Goal: Navigation & Orientation: Go to known website

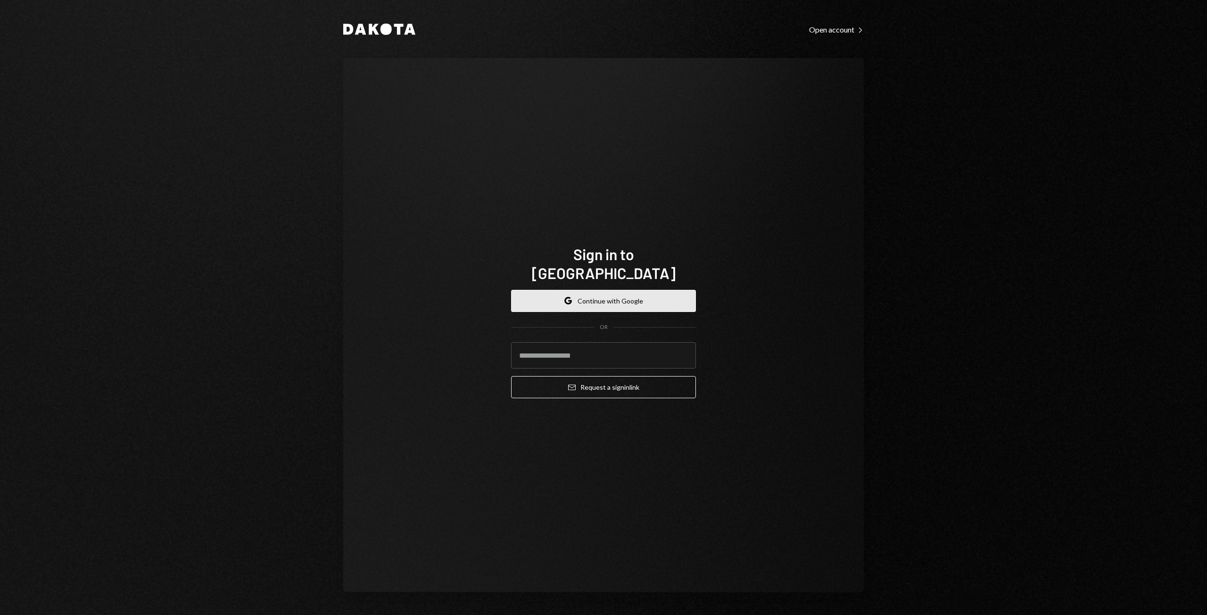
click at [607, 293] on button "Google Continue with Google" at bounding box center [603, 301] width 185 height 22
click at [555, 355] on input "email" at bounding box center [603, 355] width 185 height 26
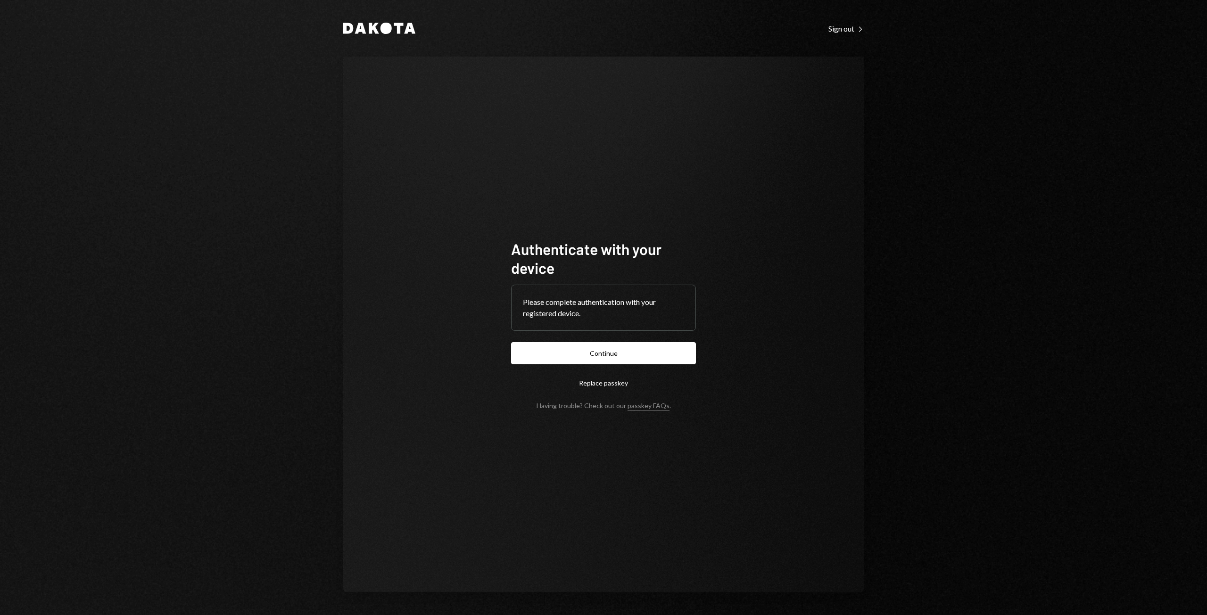
click at [613, 353] on button "Continue" at bounding box center [603, 353] width 185 height 22
